Goal: Find specific page/section: Find specific page/section

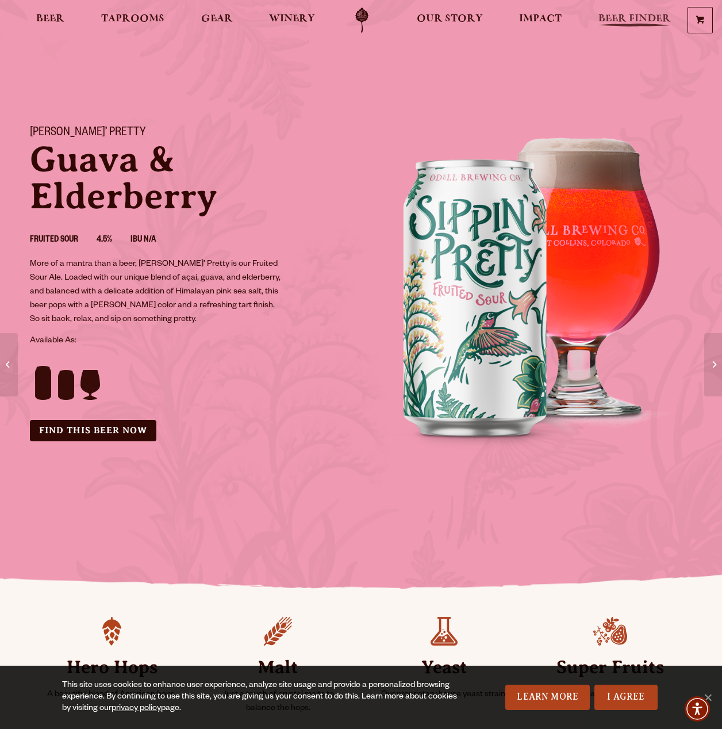
click at [614, 24] on span "Beer Finder" at bounding box center [635, 18] width 72 height 9
